Goal: Task Accomplishment & Management: Use online tool/utility

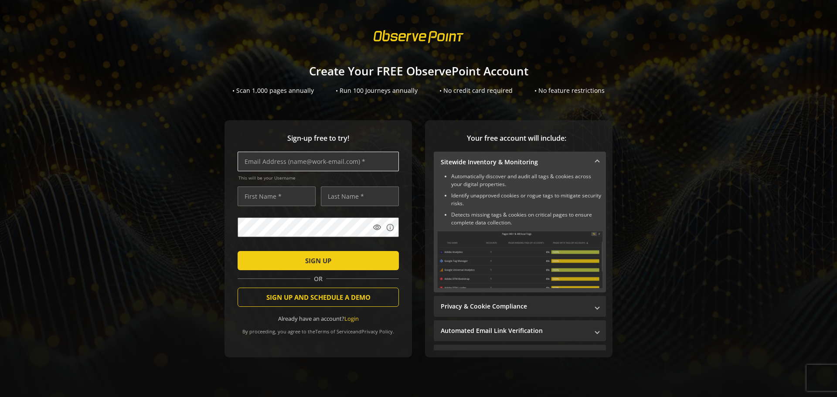
click at [321, 167] on input "text" at bounding box center [318, 162] width 161 height 20
type input "[EMAIL_ADDRESS][DOMAIN_NAME]"
type input "alastair"
type input "miles"
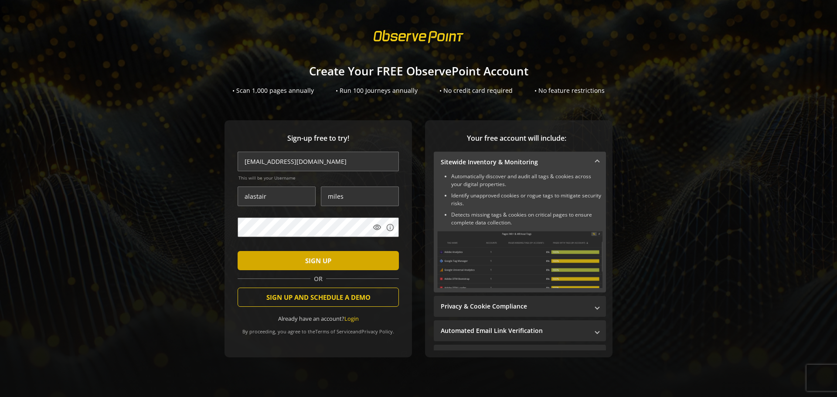
click at [326, 262] on span "SIGN UP" at bounding box center [318, 261] width 26 height 16
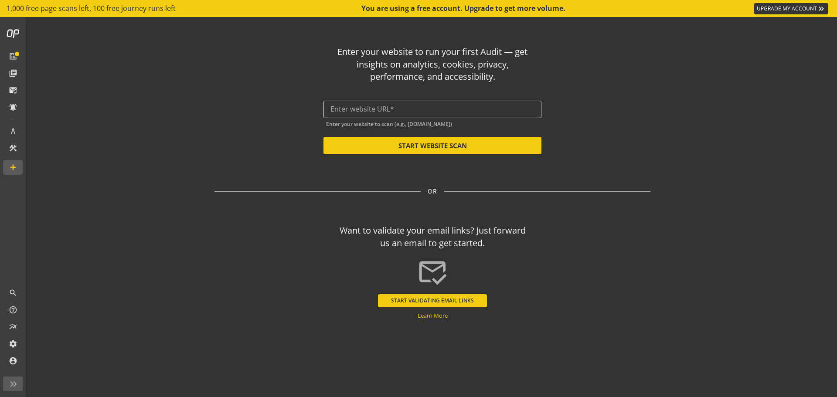
click at [388, 110] on input "text" at bounding box center [432, 109] width 204 height 8
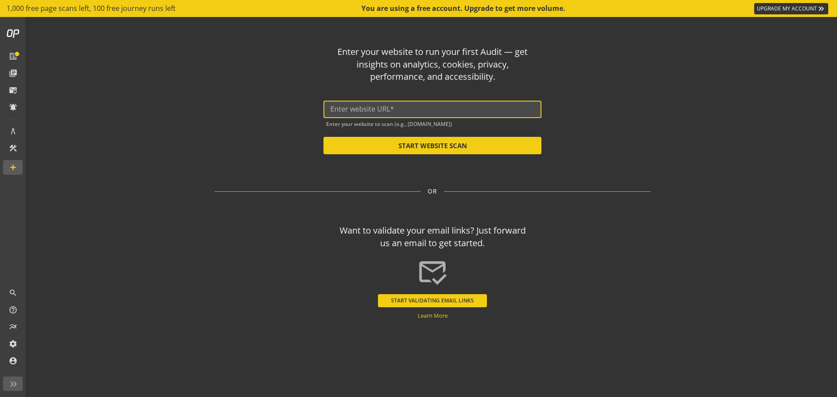
drag, startPoint x: 388, startPoint y: 110, endPoint x: 597, endPoint y: 126, distance: 210.3
click at [597, 126] on div "Enter your website to run your first Audit — get insights on analytics, cookies…" at bounding box center [433, 97] width 436 height 116
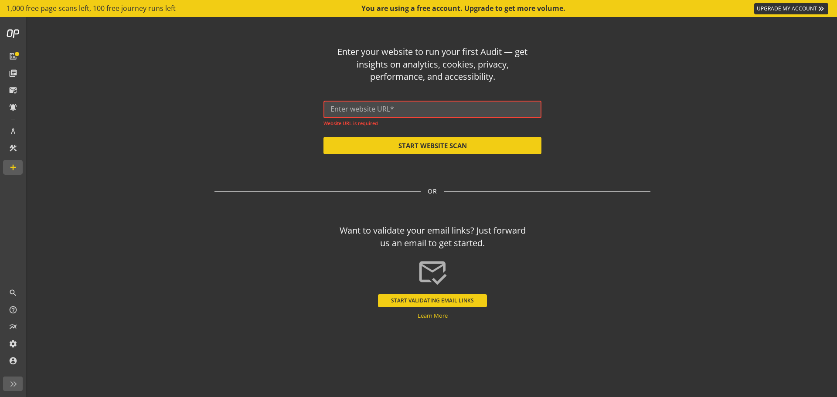
drag, startPoint x: 383, startPoint y: 104, endPoint x: 375, endPoint y: 110, distance: 9.7
click at [375, 110] on input "text" at bounding box center [432, 109] width 204 height 8
paste input "[URL][DOMAIN_NAME]"
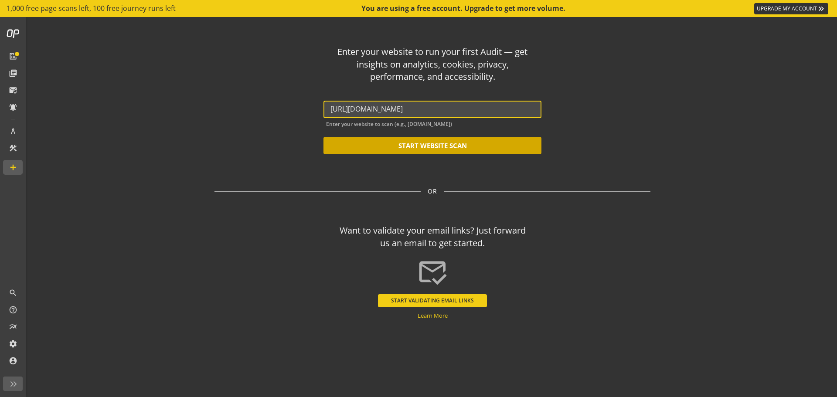
type input "[URL][DOMAIN_NAME]"
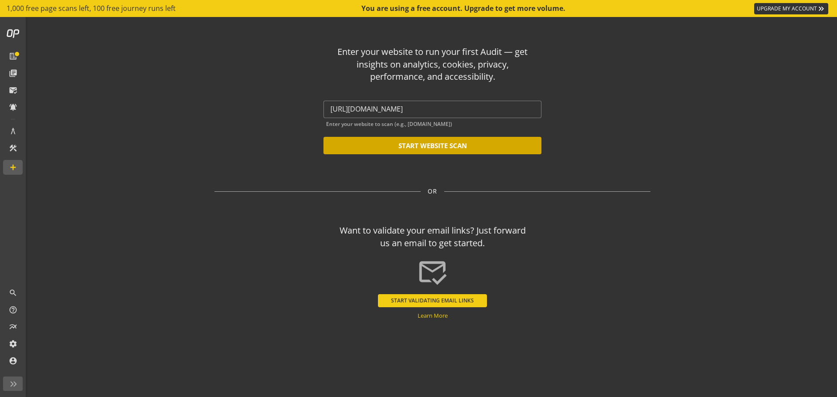
click at [412, 149] on button "START WEBSITE SCAN" at bounding box center [433, 145] width 218 height 17
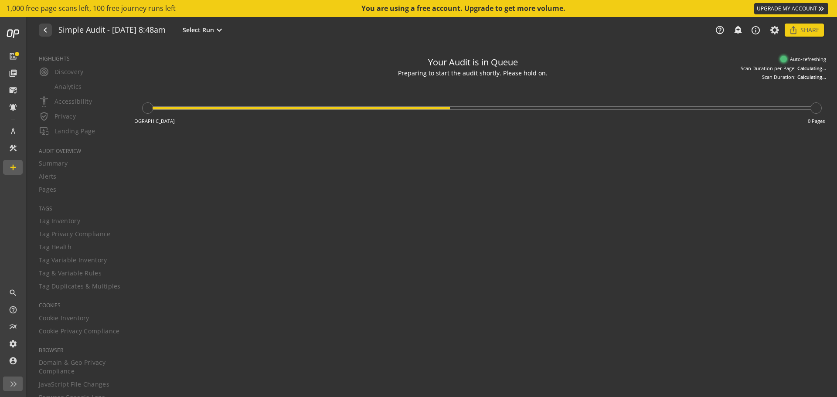
type textarea "Notes can include: -a description of what this audit is validating -changes in …"
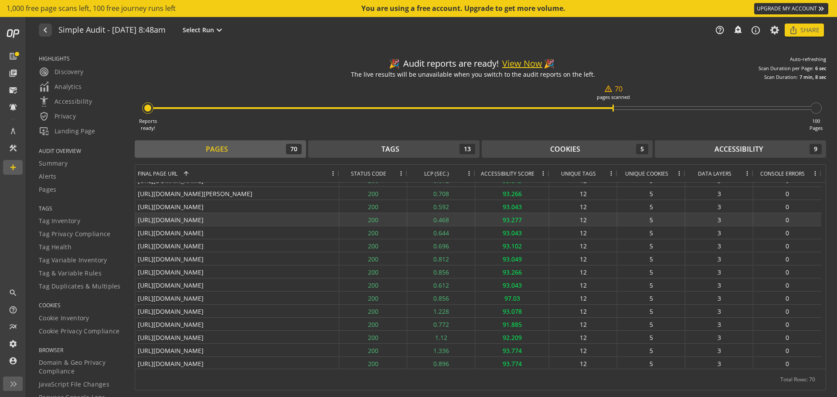
scroll to position [660, 0]
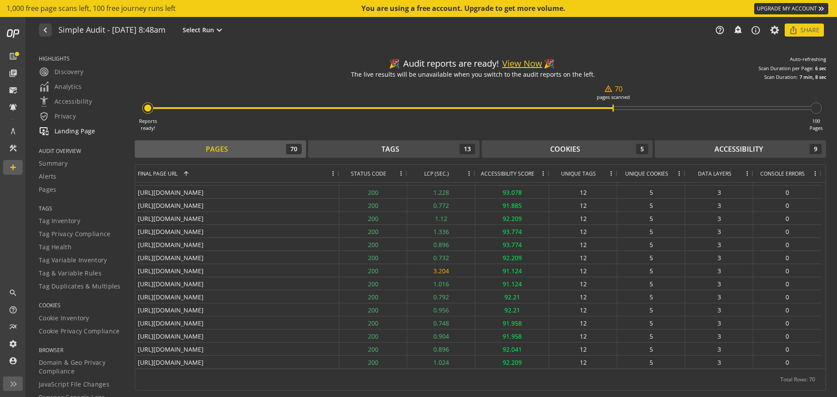
click at [67, 129] on span "important_devices Landing Page" at bounding box center [67, 131] width 57 height 10
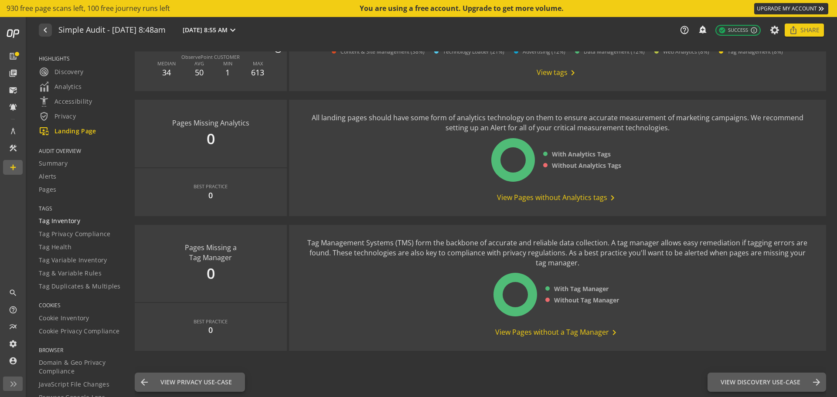
click at [54, 224] on span "Tag Inventory" at bounding box center [59, 221] width 41 height 9
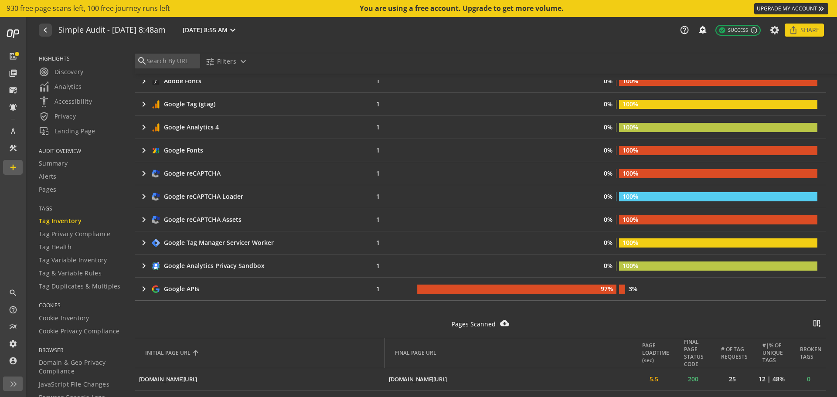
scroll to position [174, 0]
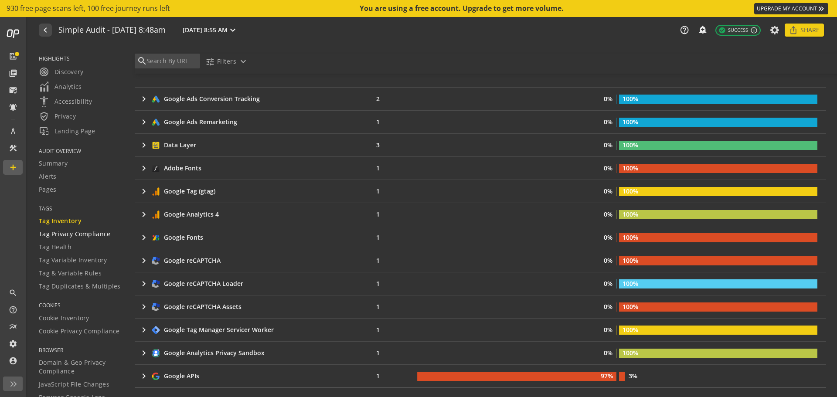
click at [92, 236] on span "Tag Privacy Compliance" at bounding box center [75, 234] width 72 height 9
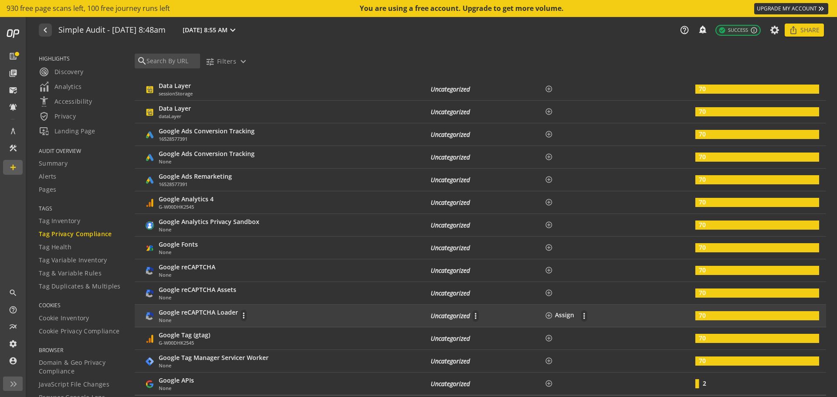
scroll to position [262, 0]
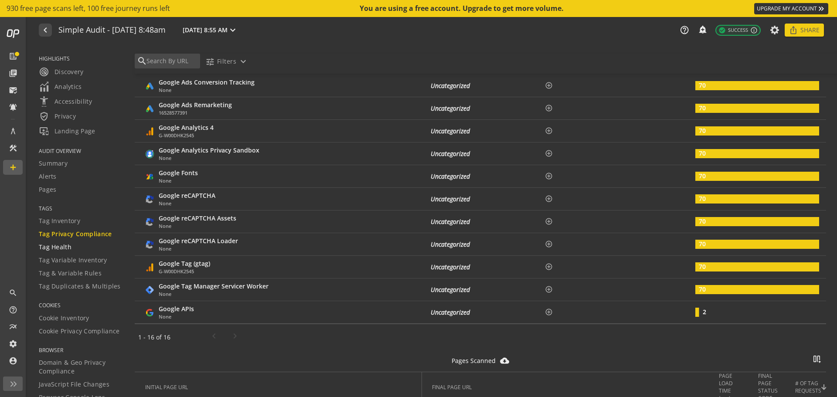
click at [72, 251] on div "Tag Health" at bounding box center [81, 247] width 85 height 9
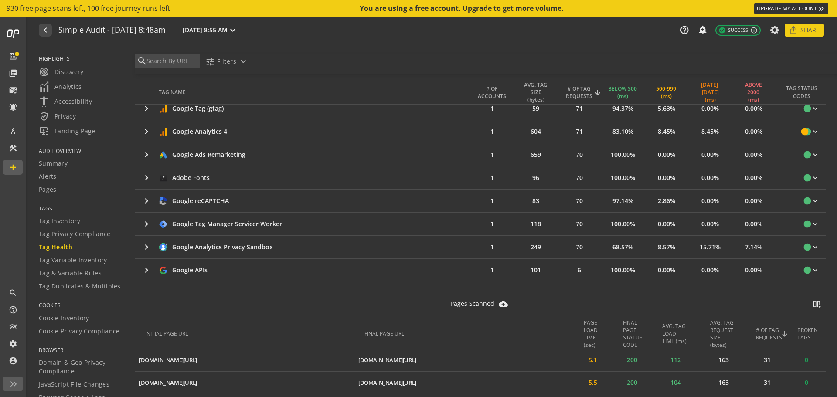
scroll to position [305, 0]
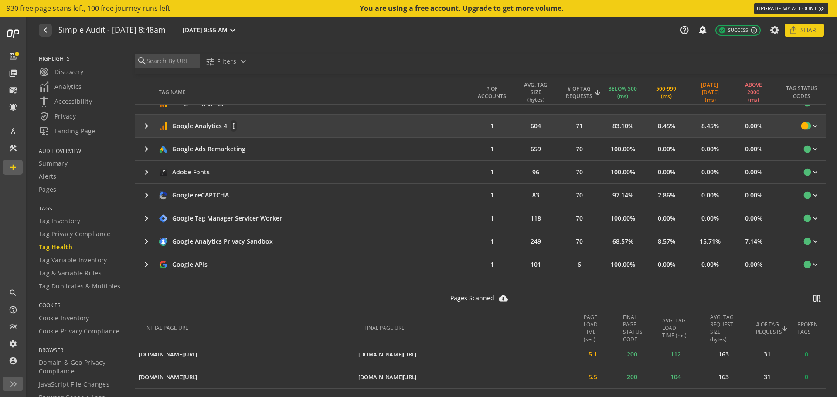
click at [325, 130] on div "Google Analytics 4 more_vert" at bounding box center [315, 126] width 312 height 12
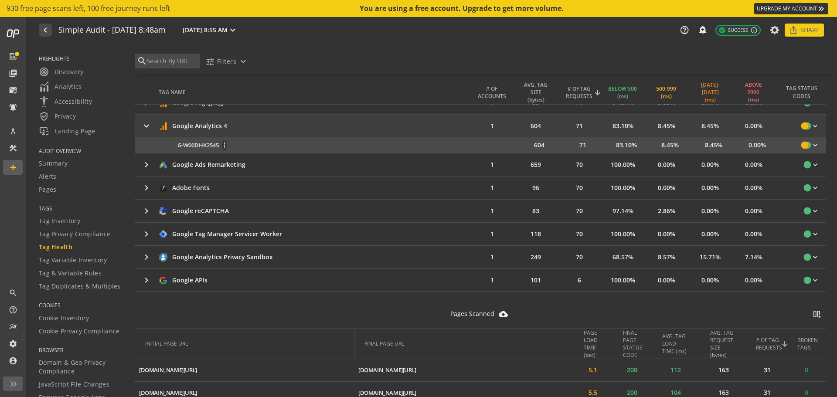
click at [324, 146] on div "G-W00DHK2545 more_vert" at bounding box center [327, 145] width 300 height 10
click at [225, 145] on mat-icon "more_vert" at bounding box center [224, 145] width 4 height 8
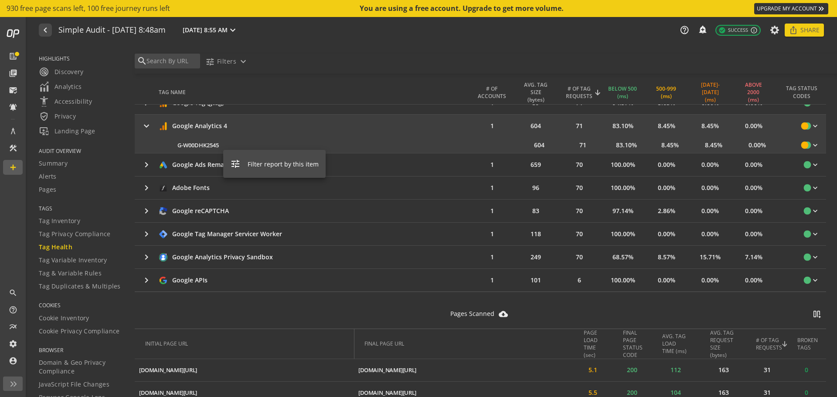
click at [289, 164] on span "Filter report by this item" at bounding box center [283, 164] width 71 height 8
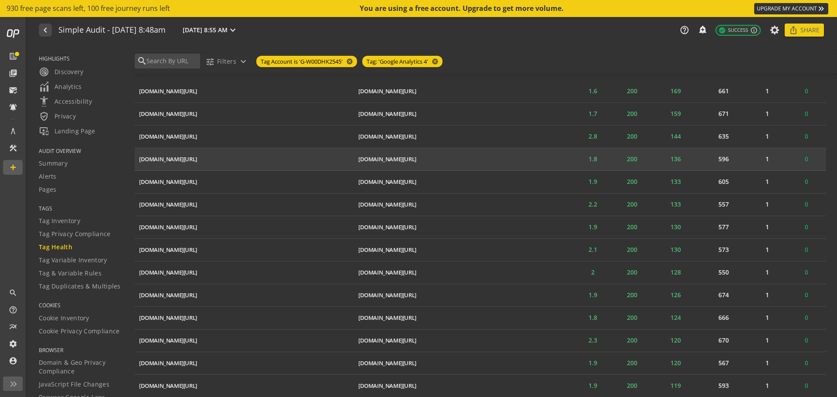
scroll to position [1286, 0]
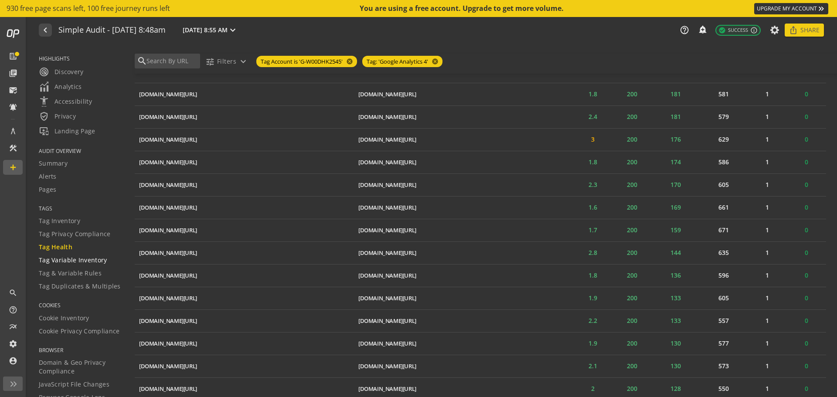
click at [81, 256] on span "Tag Variable Inventory" at bounding box center [73, 260] width 68 height 9
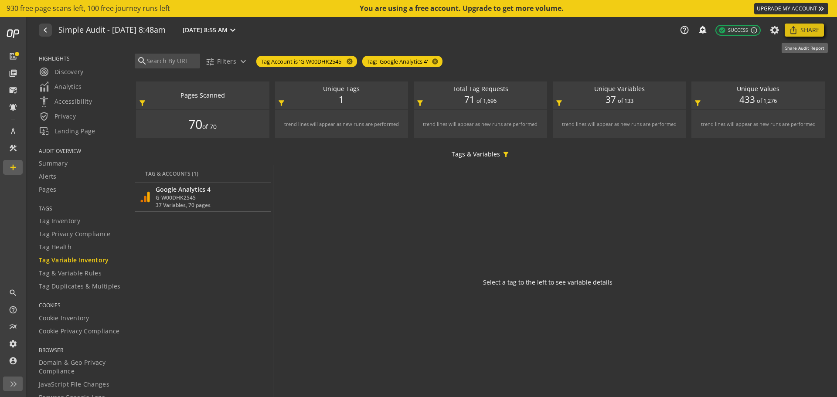
click at [805, 34] on span "Share" at bounding box center [809, 30] width 19 height 16
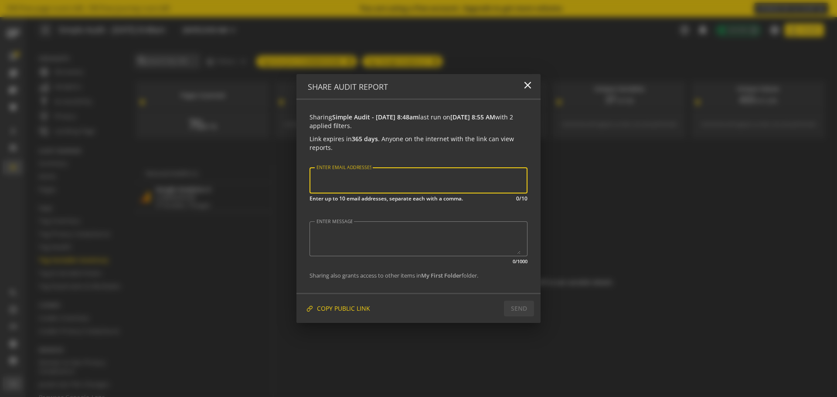
click at [347, 178] on input "ENTER EMAIL ADDRESSES" at bounding box center [419, 180] width 206 height 11
click at [337, 182] on input "[EMAIL_ADDRESS][DOMAIN_NAME]" at bounding box center [419, 180] width 206 height 11
drag, startPoint x: 337, startPoint y: 180, endPoint x: 319, endPoint y: 180, distance: 17.9
click at [313, 180] on div "ENTER EMAIL ADDRESSES [EMAIL_ADDRESS][DOMAIN_NAME]" at bounding box center [419, 180] width 218 height 26
type input "[PERSON_NAME][EMAIL_ADDRESS][DOMAIN_NAME]"
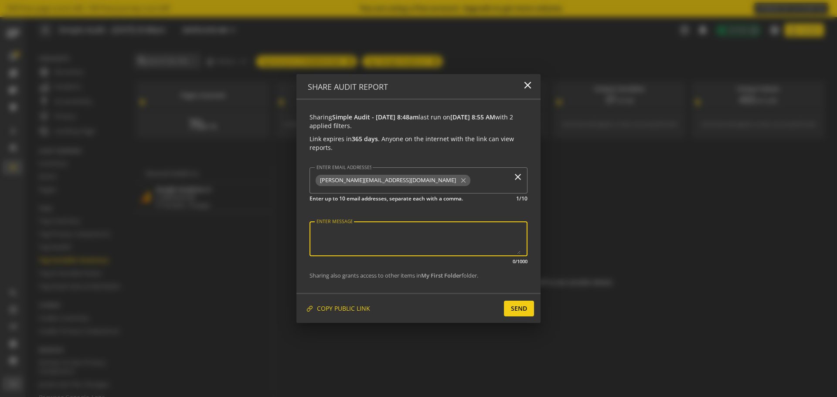
click at [422, 238] on textarea "ENTER MESSAGE" at bounding box center [419, 239] width 204 height 31
type textarea "a free scan of are new web site"
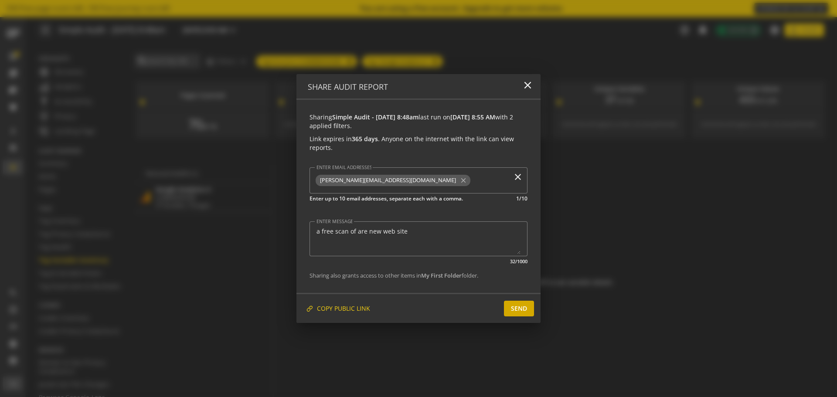
click at [524, 311] on span "SEND" at bounding box center [519, 309] width 16 height 16
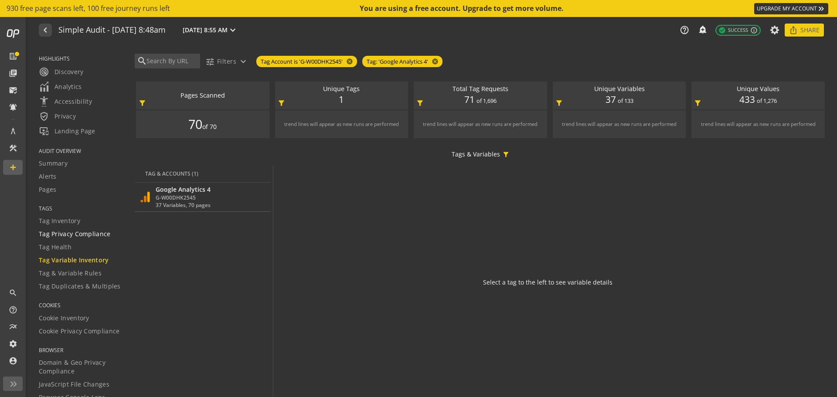
click at [74, 232] on span "Tag Privacy Compliance" at bounding box center [75, 234] width 72 height 9
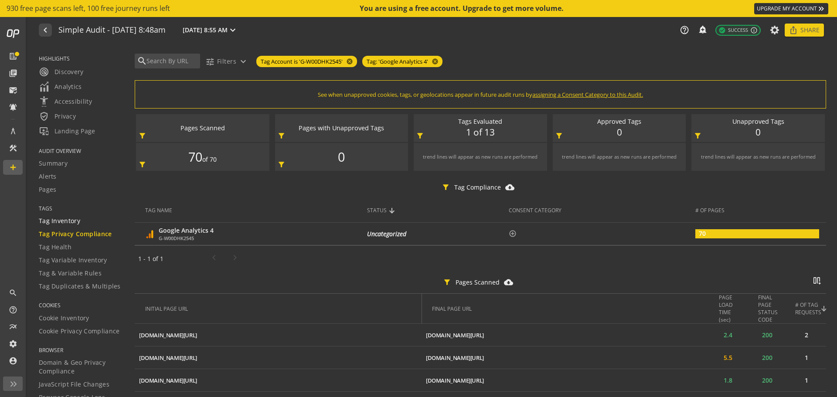
click at [70, 224] on span "Tag Inventory" at bounding box center [59, 221] width 41 height 9
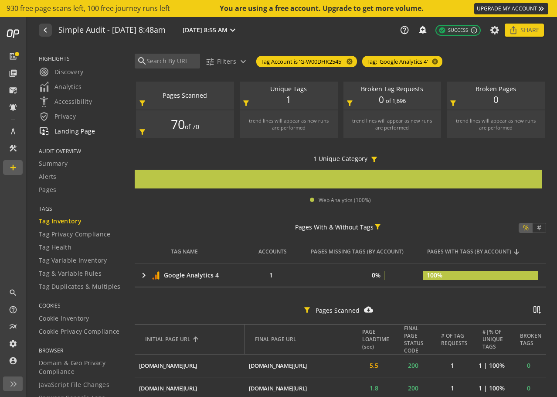
click at [83, 131] on span "important_devices Landing Page" at bounding box center [67, 131] width 57 height 10
